Goal: Transaction & Acquisition: Download file/media

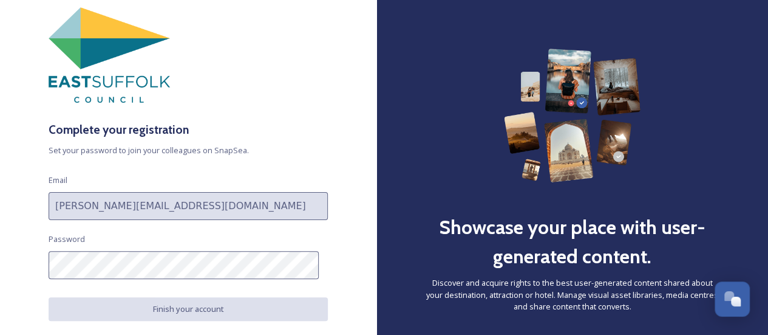
scroll to position [61, 0]
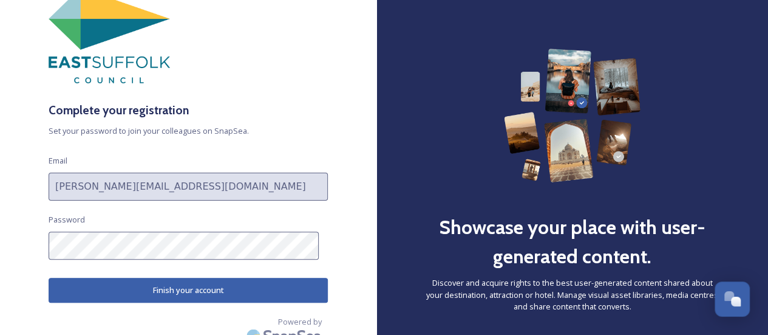
click at [173, 285] on button "Finish your account" at bounding box center [188, 290] width 279 height 25
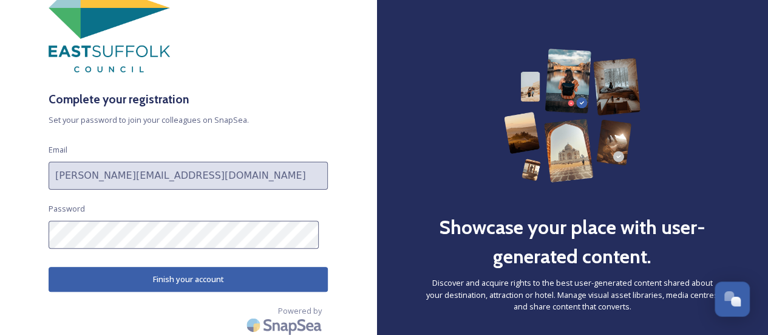
scroll to position [75, 0]
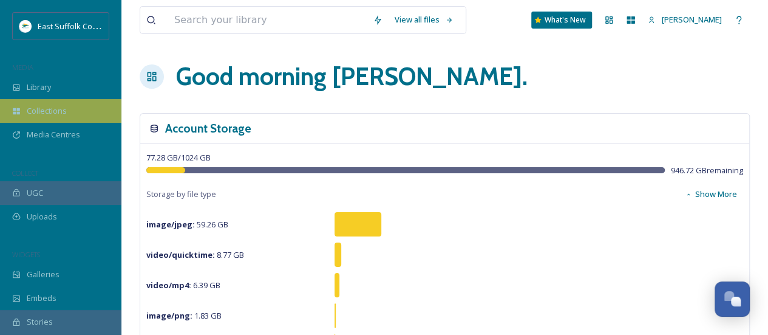
click at [41, 108] on span "Collections" at bounding box center [47, 111] width 40 height 12
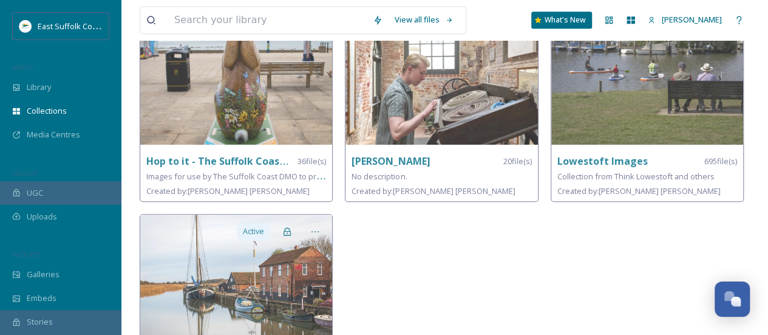
scroll to position [364, 0]
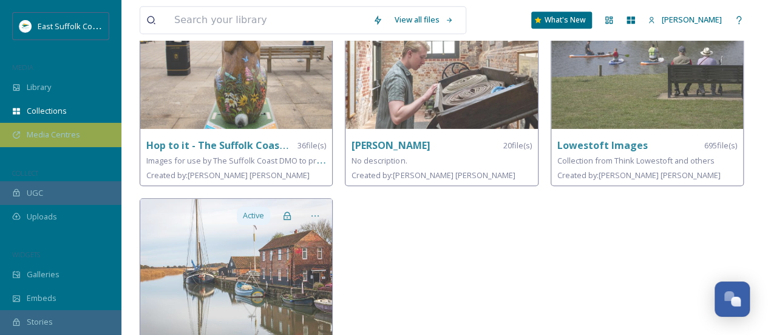
click at [69, 134] on span "Media Centres" at bounding box center [53, 135] width 53 height 12
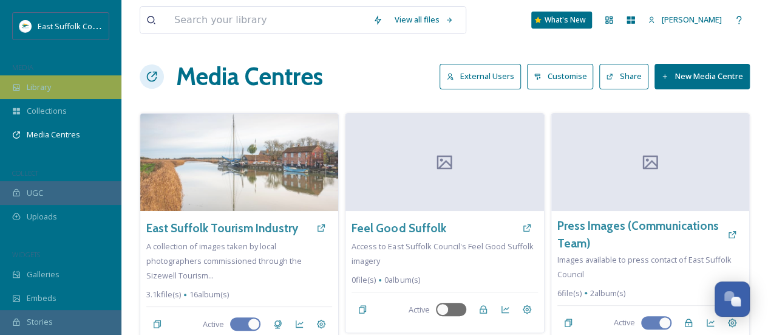
click at [60, 88] on div "Library" at bounding box center [60, 87] width 121 height 24
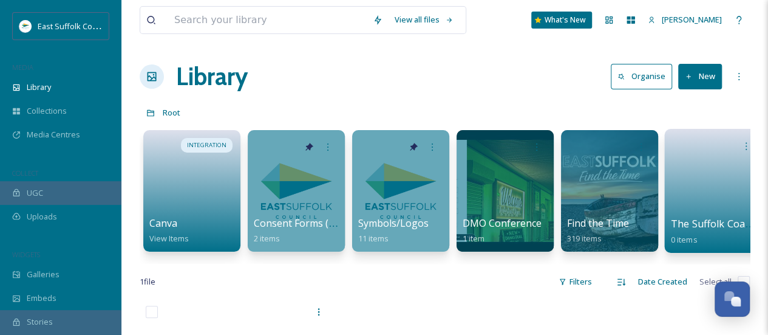
click at [709, 215] on link at bounding box center [714, 186] width 87 height 59
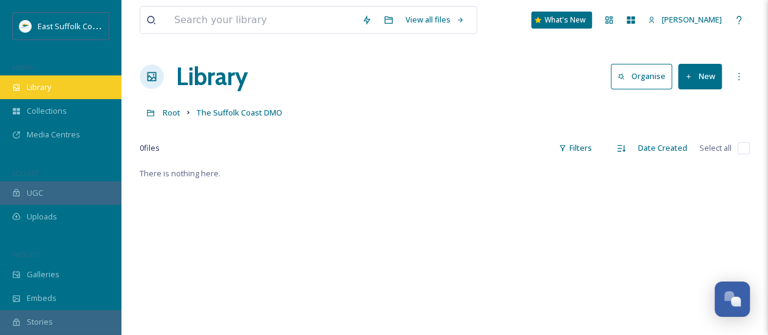
click at [51, 84] on span "Library" at bounding box center [39, 87] width 24 height 12
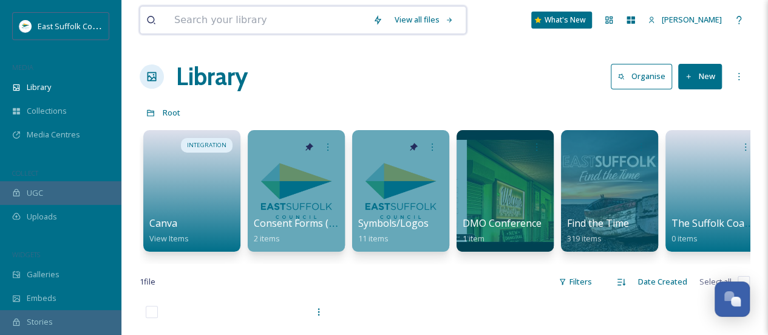
click at [234, 18] on input at bounding box center [267, 20] width 199 height 27
type input "Bungay"
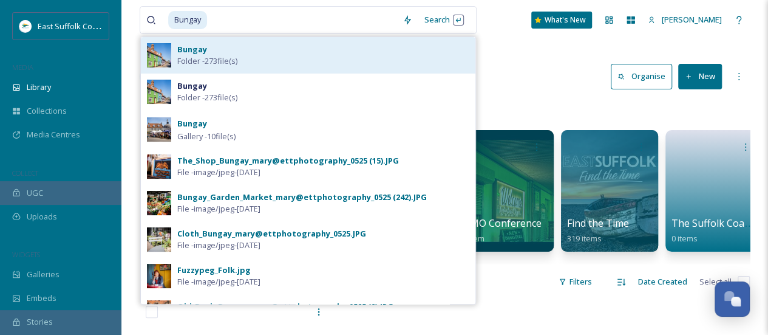
click at [186, 47] on strong "Bungay" at bounding box center [192, 49] width 30 height 11
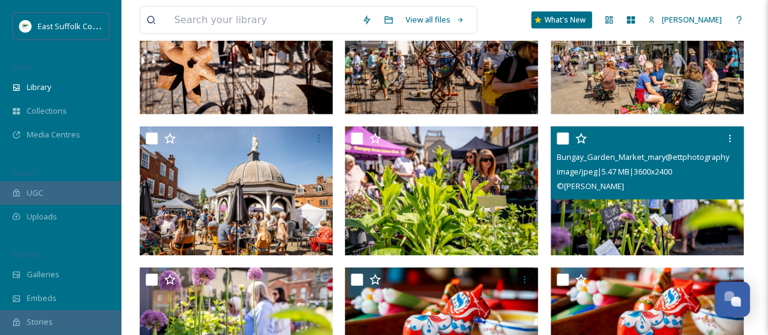
scroll to position [1883, 0]
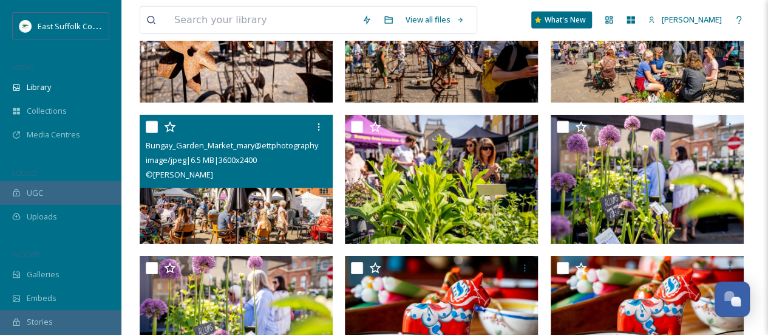
click at [265, 220] on img at bounding box center [236, 179] width 193 height 129
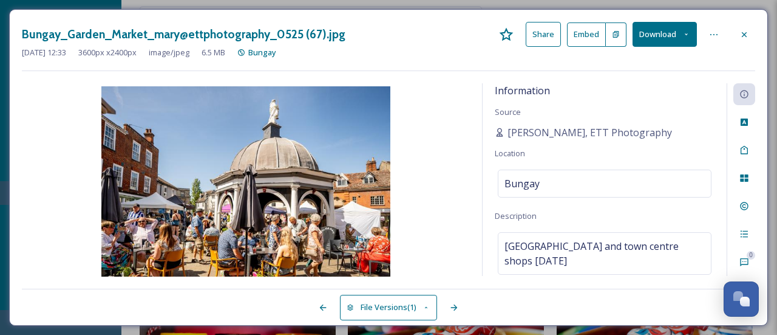
click at [743, 28] on div at bounding box center [745, 35] width 22 height 22
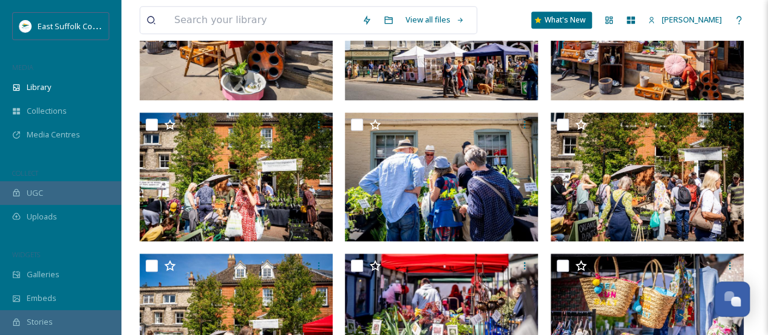
scroll to position [344, 0]
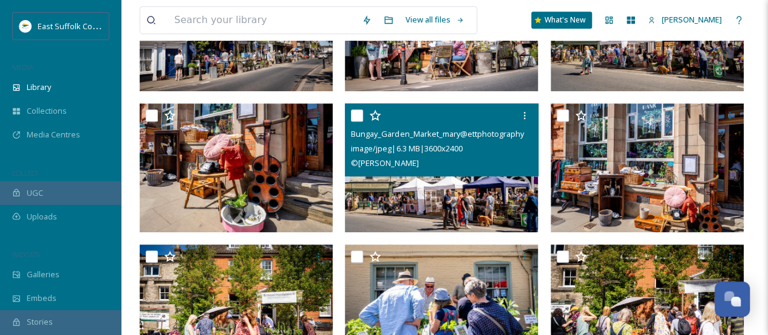
click at [459, 201] on img at bounding box center [441, 167] width 193 height 129
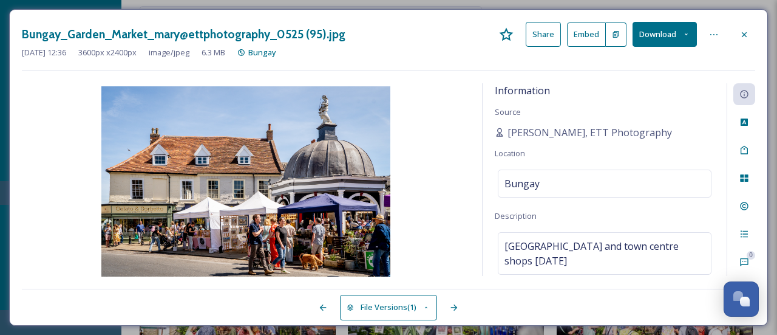
click at [656, 34] on button "Download" at bounding box center [665, 34] width 64 height 25
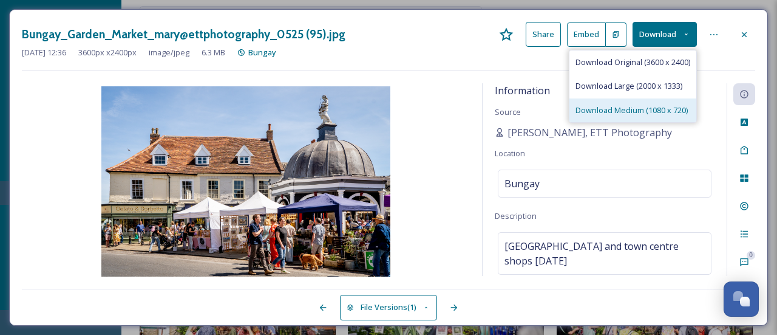
click at [630, 106] on span "Download Medium (1080 x 720)" at bounding box center [632, 110] width 112 height 12
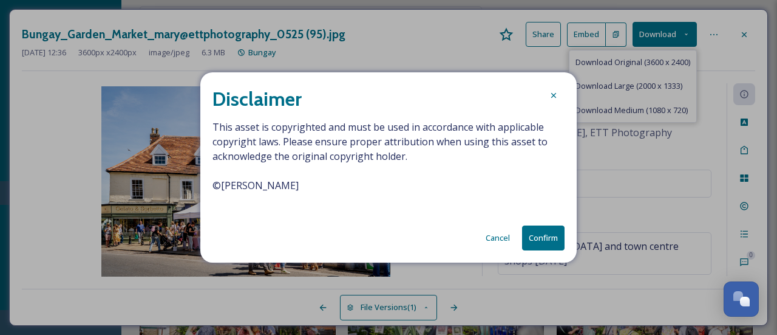
click at [537, 236] on button "Confirm" at bounding box center [543, 237] width 43 height 25
